Goal: Information Seeking & Learning: Learn about a topic

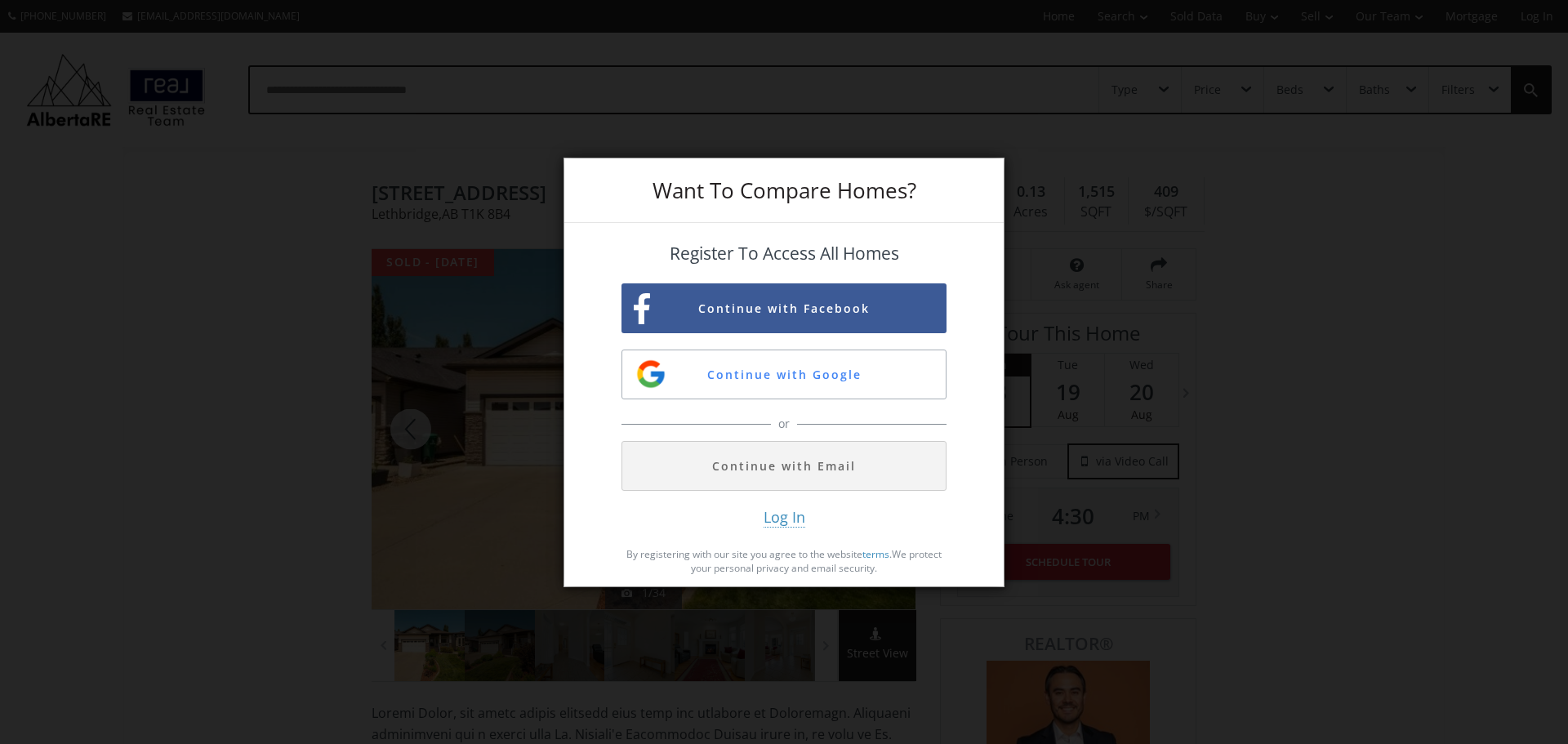
click at [1181, 396] on div "Want To Compare Homes? Register To Access All Homes Continue with Facebook Cont…" at bounding box center [784, 372] width 1568 height 744
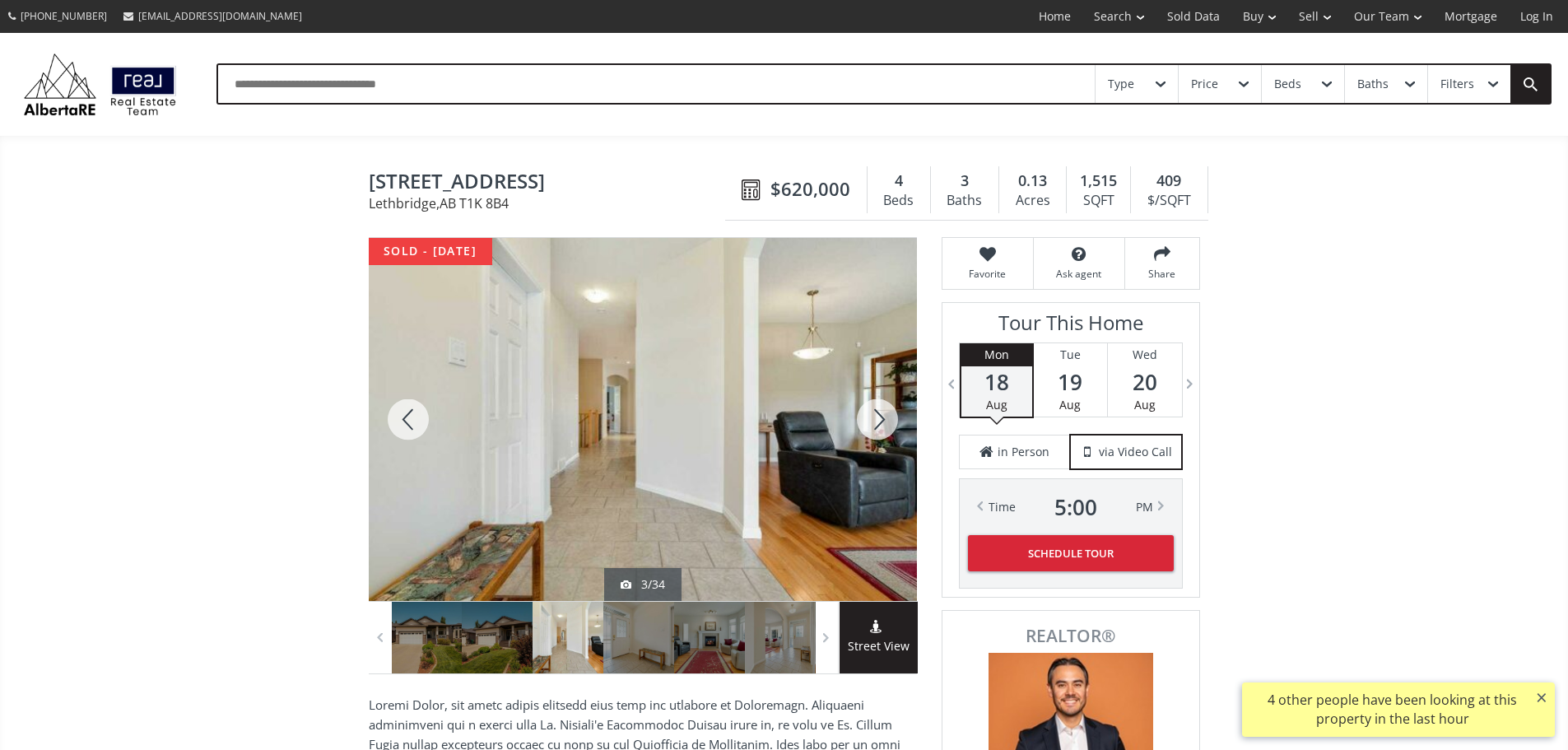
click at [872, 421] on div at bounding box center [877, 420] width 79 height 363
click at [875, 441] on div at bounding box center [877, 420] width 79 height 363
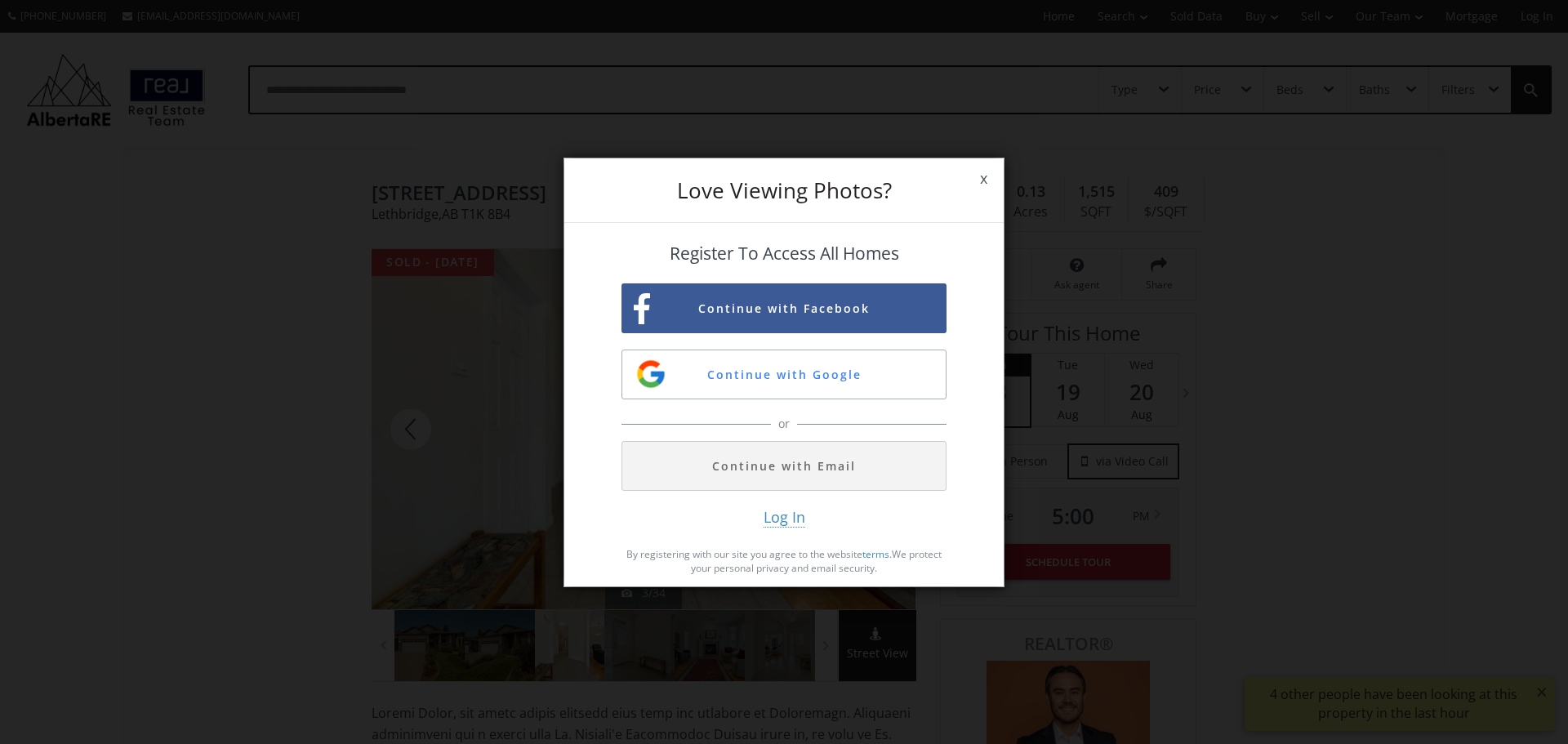
click at [984, 183] on span "x" at bounding box center [984, 178] width 40 height 46
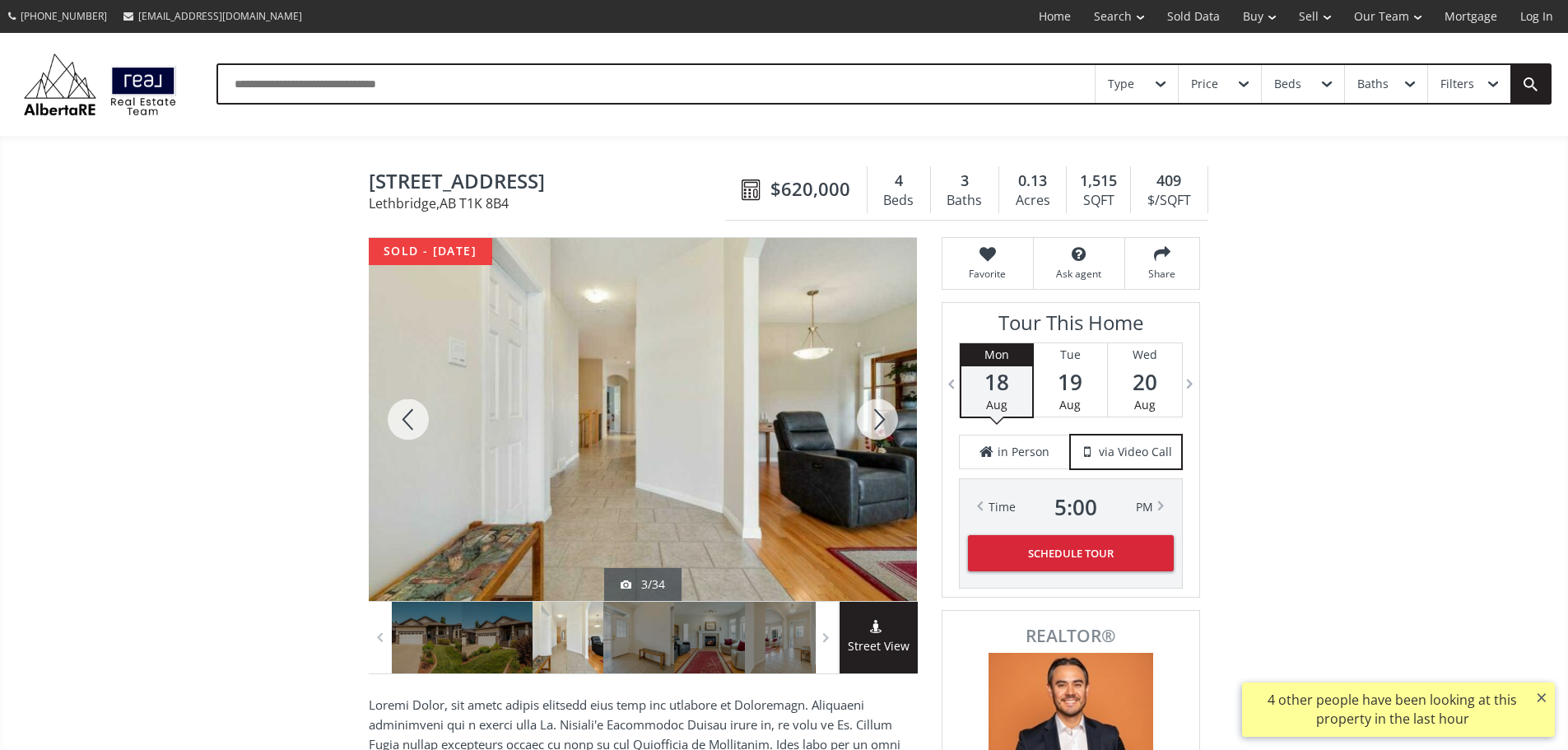
click at [879, 428] on div at bounding box center [877, 420] width 79 height 363
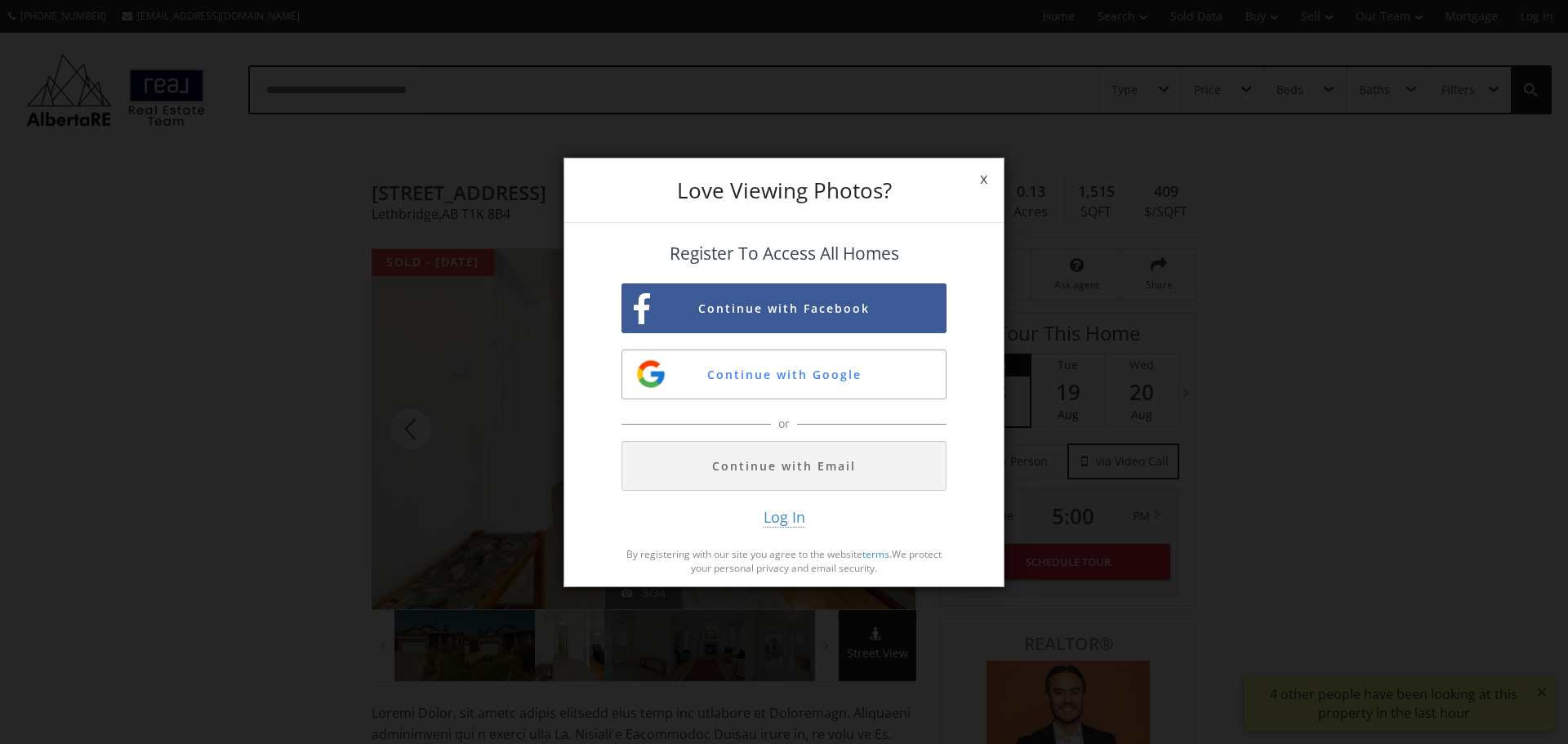
click at [985, 179] on span "x" at bounding box center [984, 178] width 40 height 46
